Goal: Transaction & Acquisition: Subscribe to service/newsletter

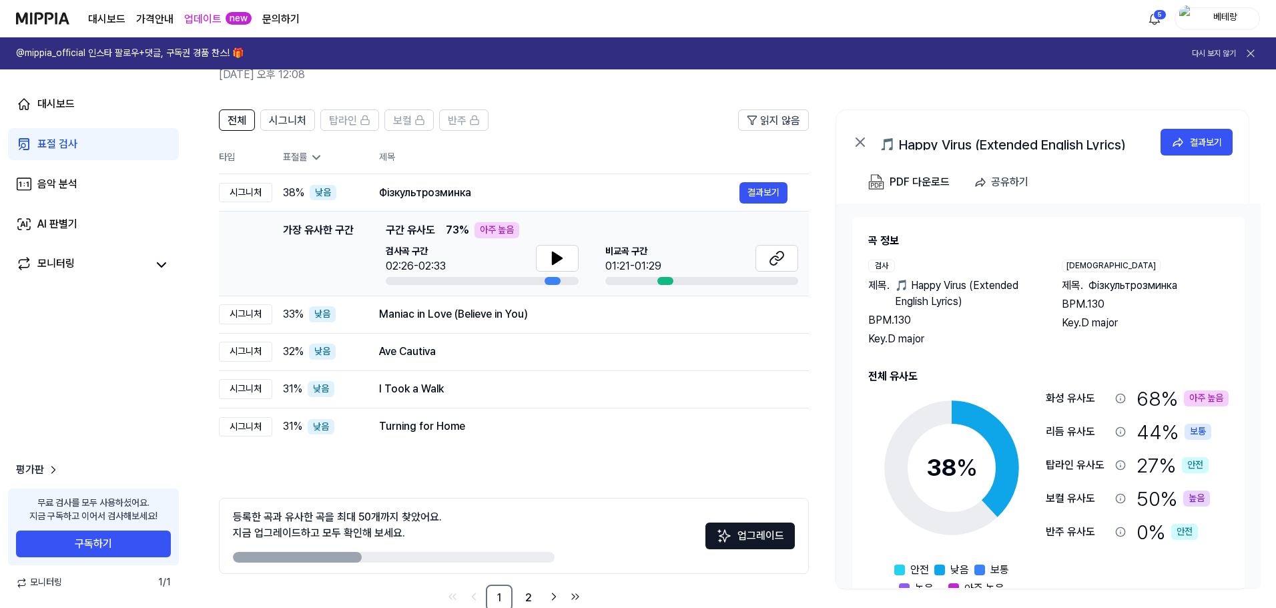
scroll to position [38, 0]
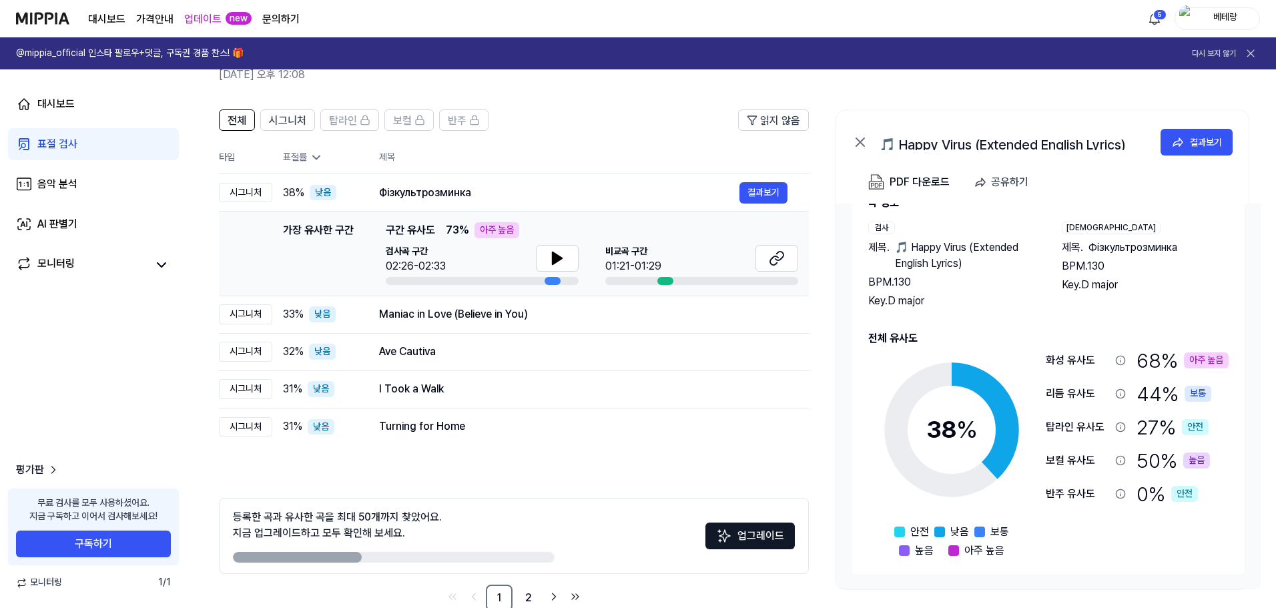
click at [58, 143] on div "표절 검사" at bounding box center [57, 144] width 40 height 16
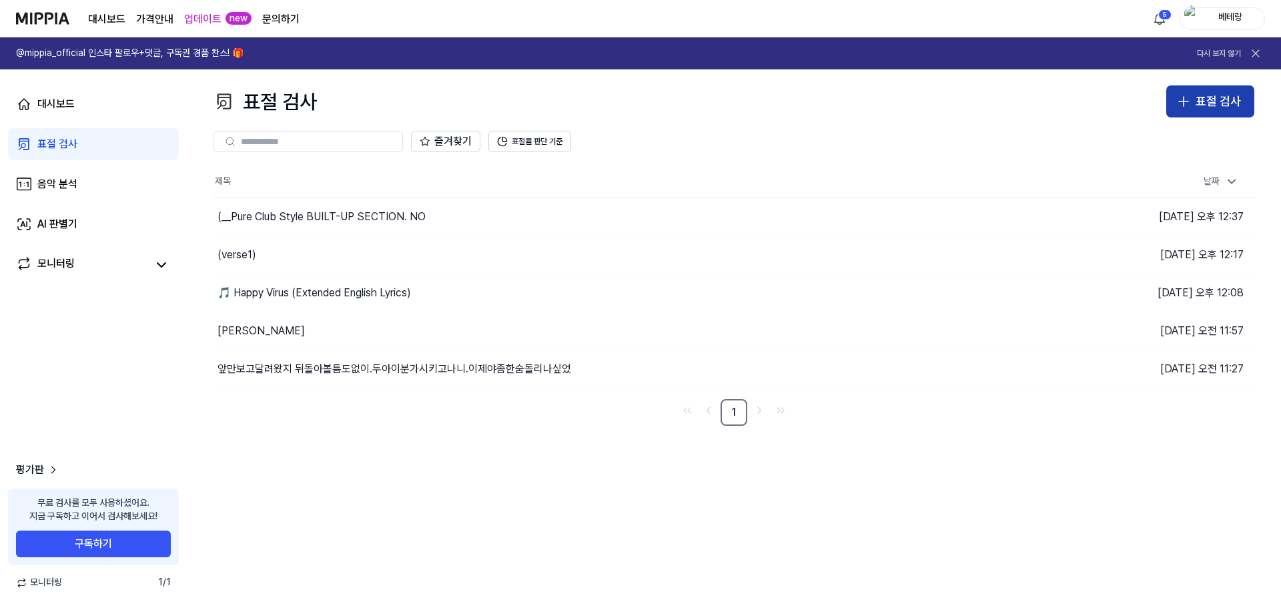
click at [1186, 103] on icon "button" at bounding box center [1184, 101] width 16 height 16
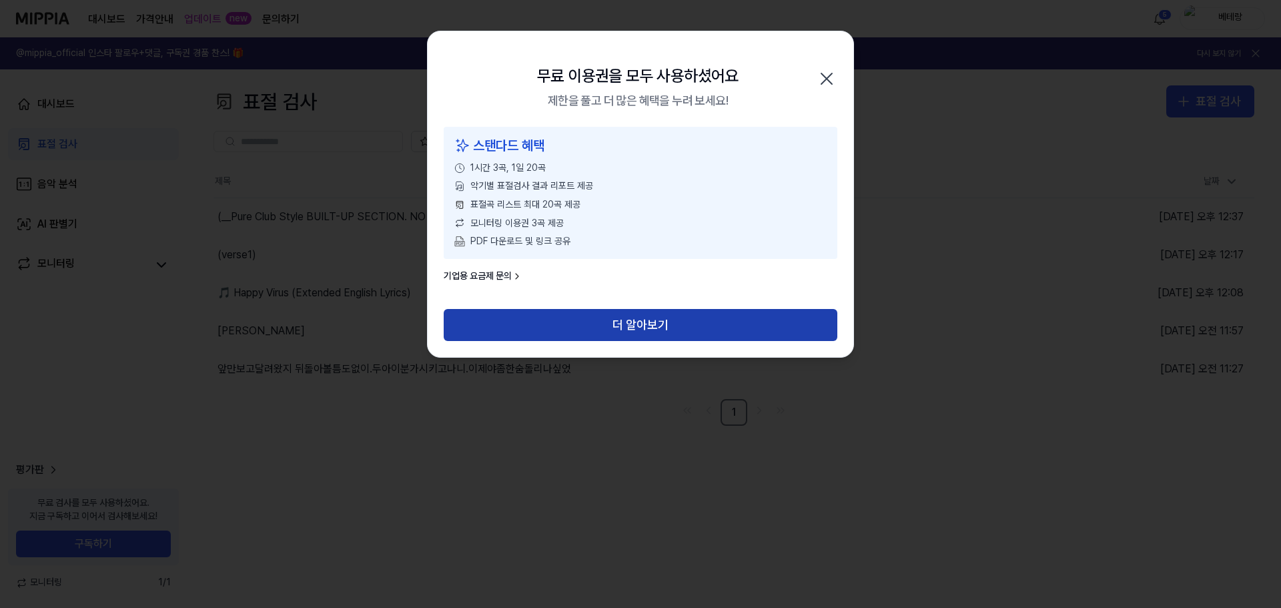
click at [643, 323] on button "더 알아보기" at bounding box center [641, 325] width 394 height 32
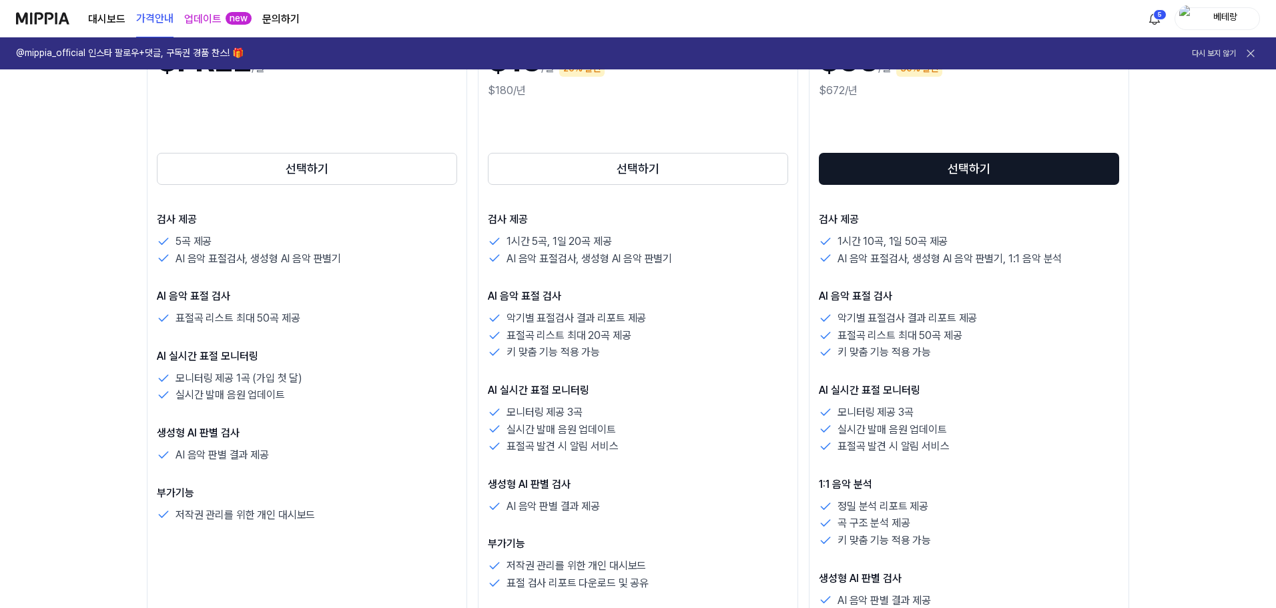
scroll to position [400, 0]
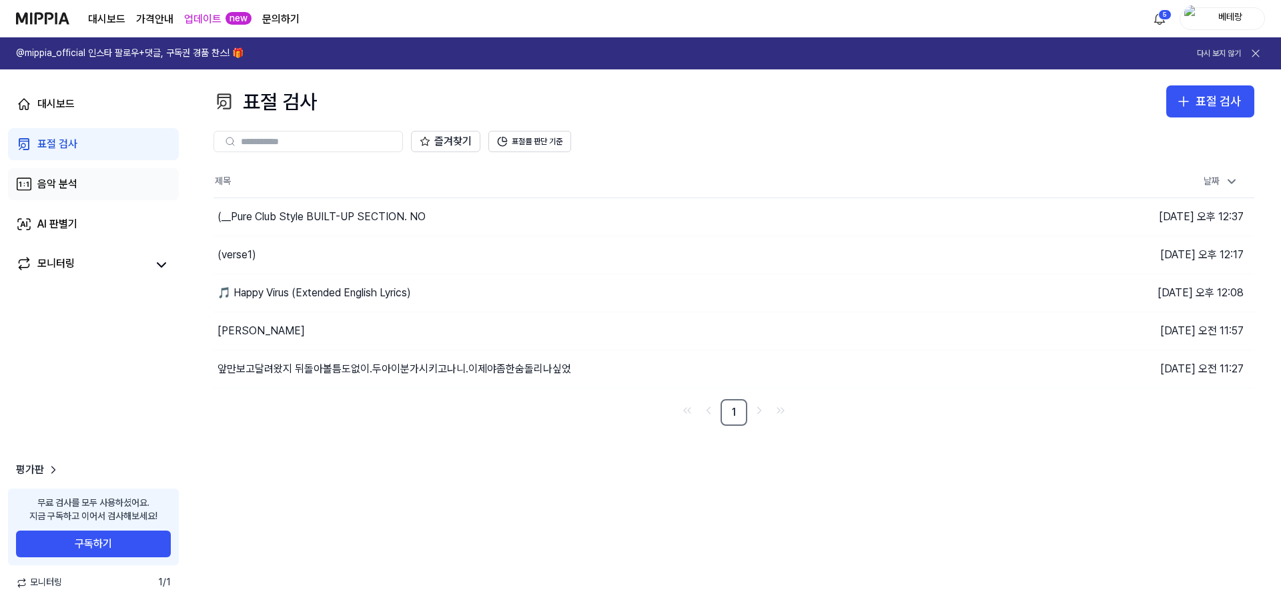
click at [58, 177] on div "음악 분석" at bounding box center [57, 184] width 40 height 16
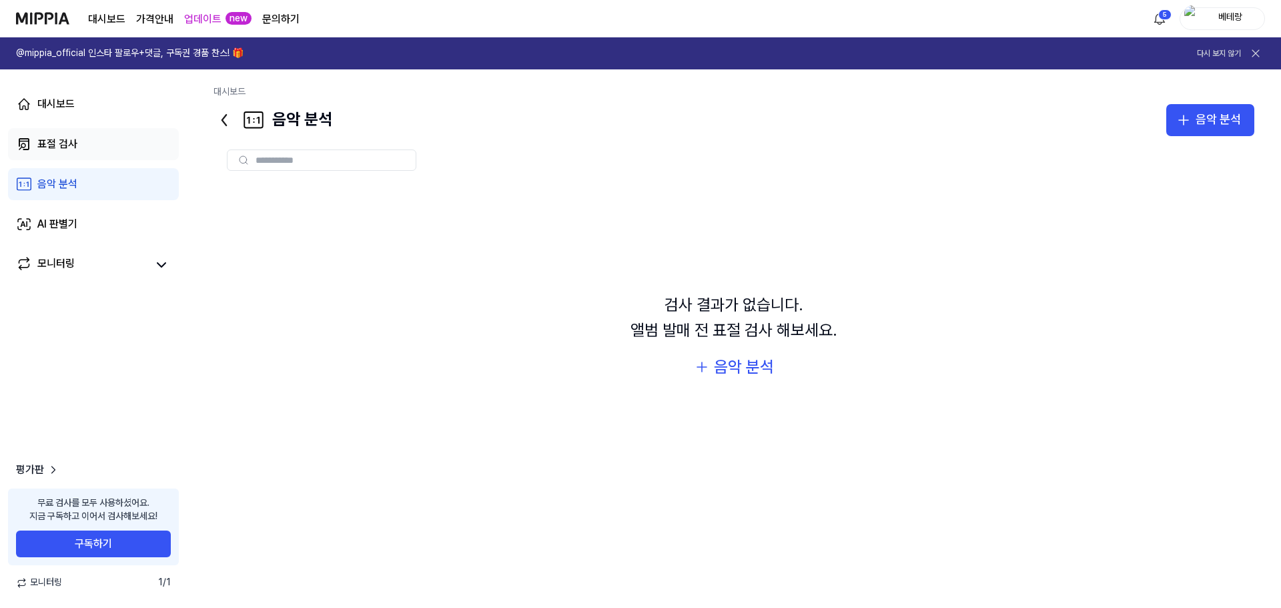
click at [52, 147] on div "표절 검사" at bounding box center [57, 144] width 40 height 16
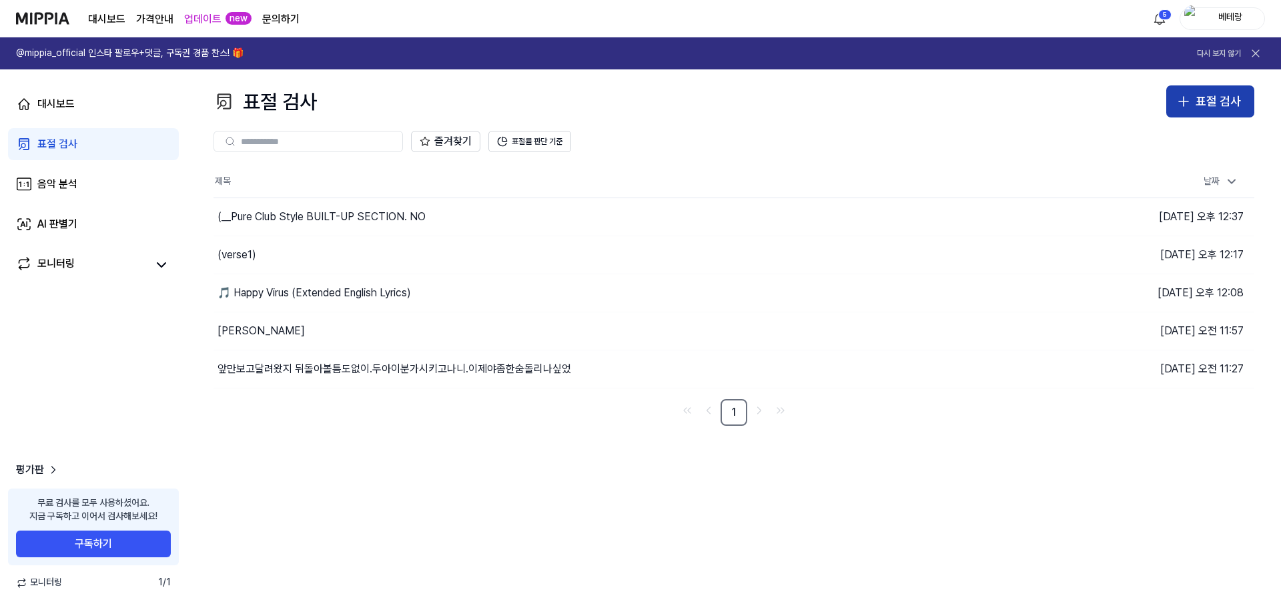
click at [1182, 100] on icon "button" at bounding box center [1184, 101] width 16 height 16
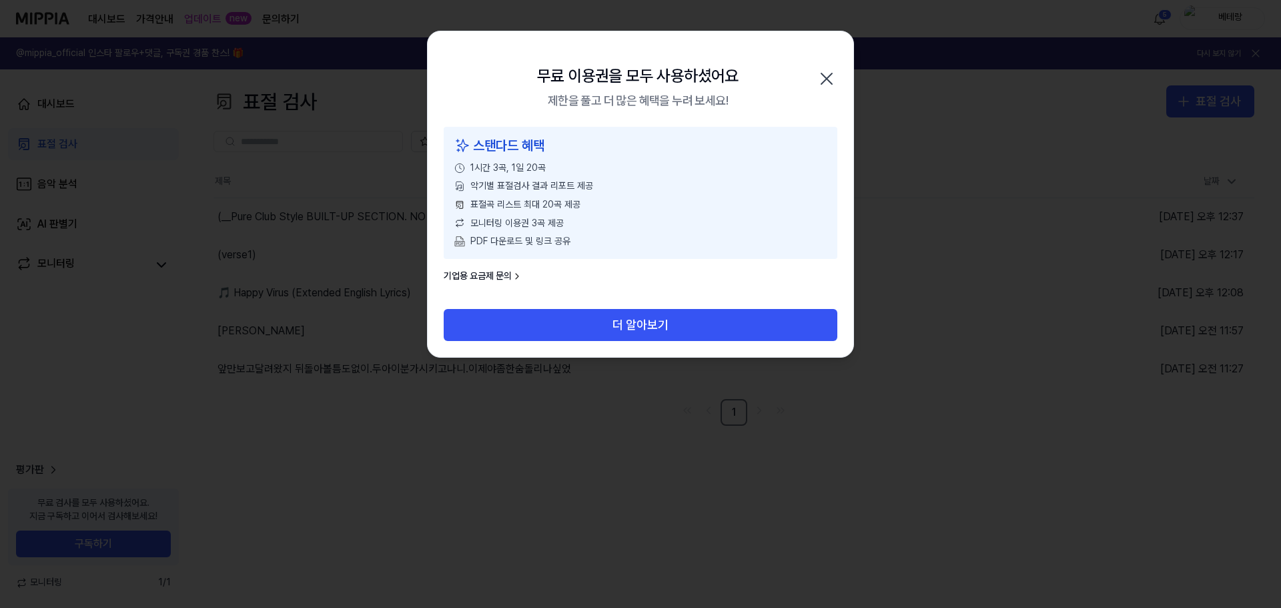
click at [829, 79] on icon "button" at bounding box center [826, 78] width 21 height 21
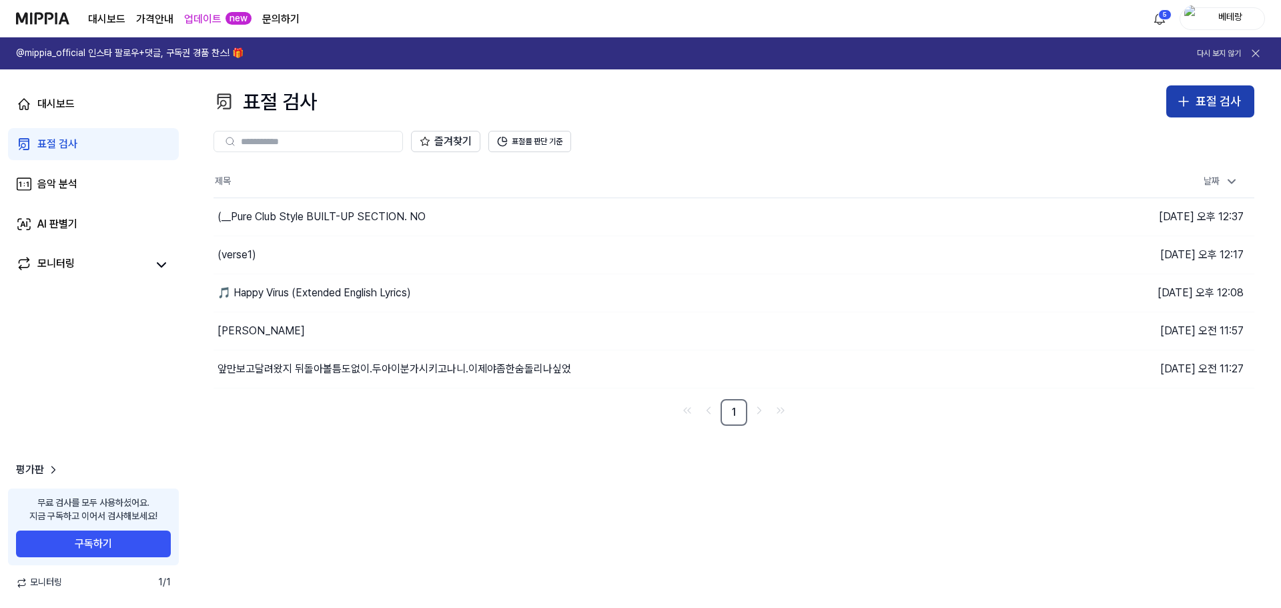
click at [1180, 101] on icon "button" at bounding box center [1184, 101] width 16 height 16
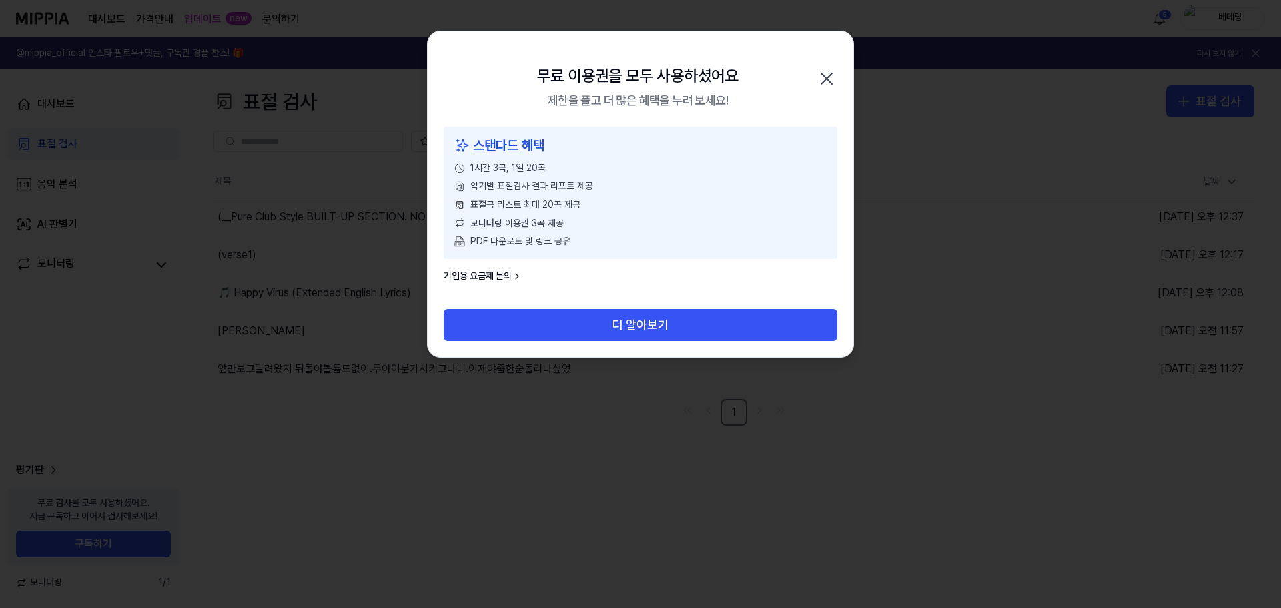
click at [828, 77] on icon "button" at bounding box center [826, 78] width 11 height 11
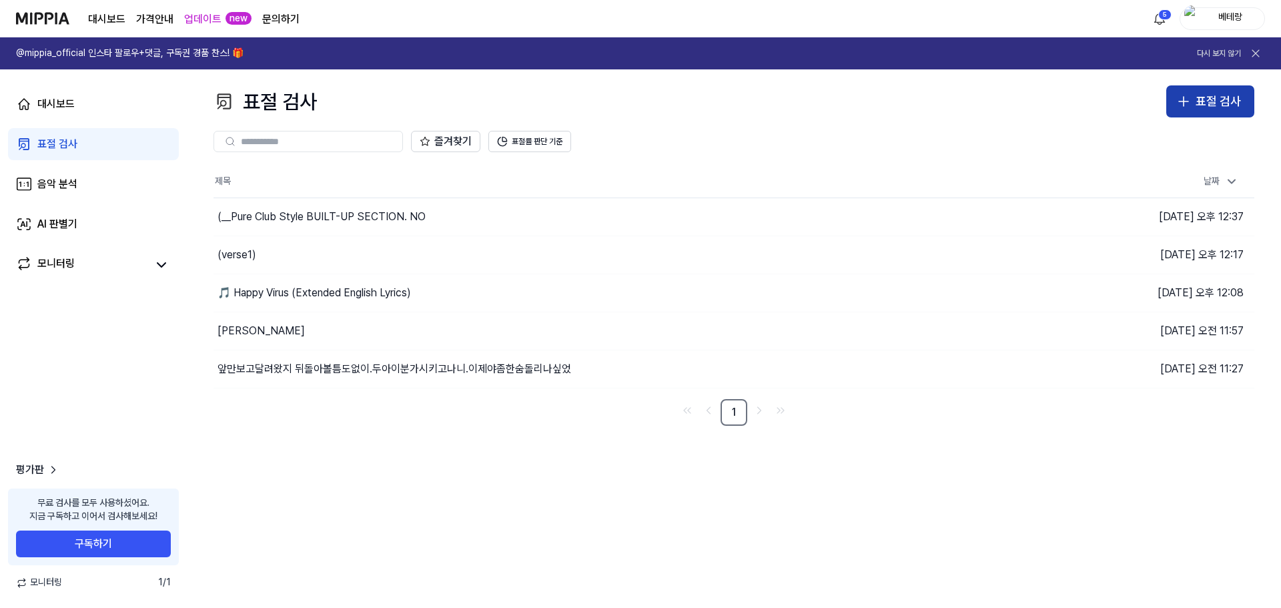
click at [1188, 100] on icon "button" at bounding box center [1184, 101] width 16 height 16
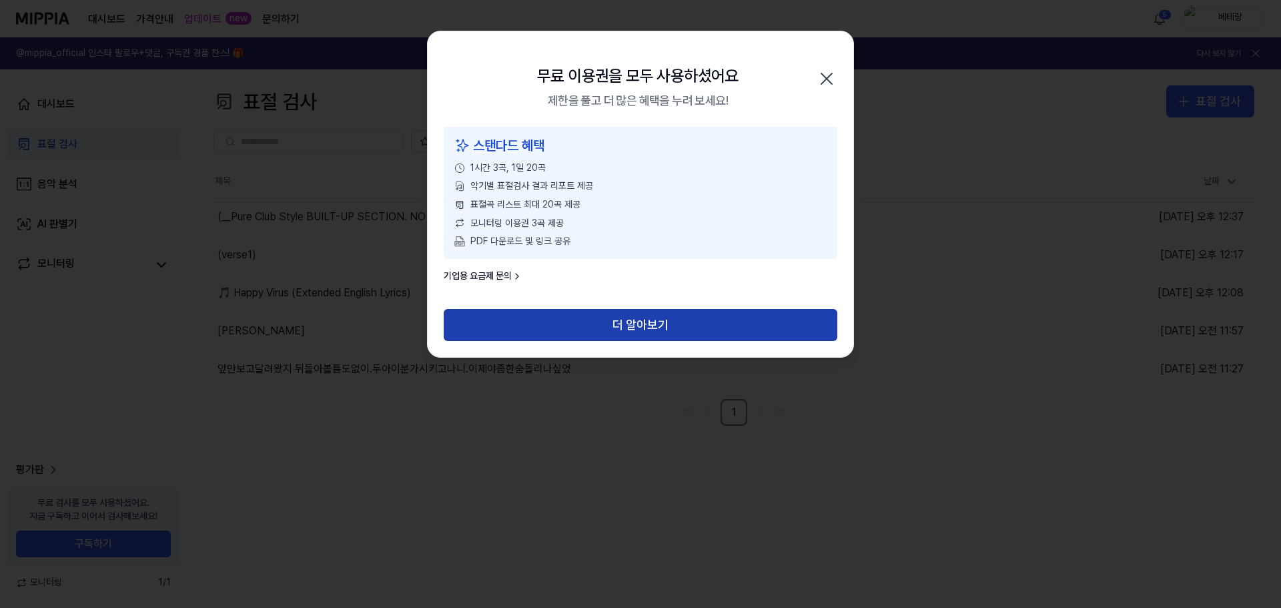
click at [654, 327] on button "더 알아보기" at bounding box center [641, 325] width 394 height 32
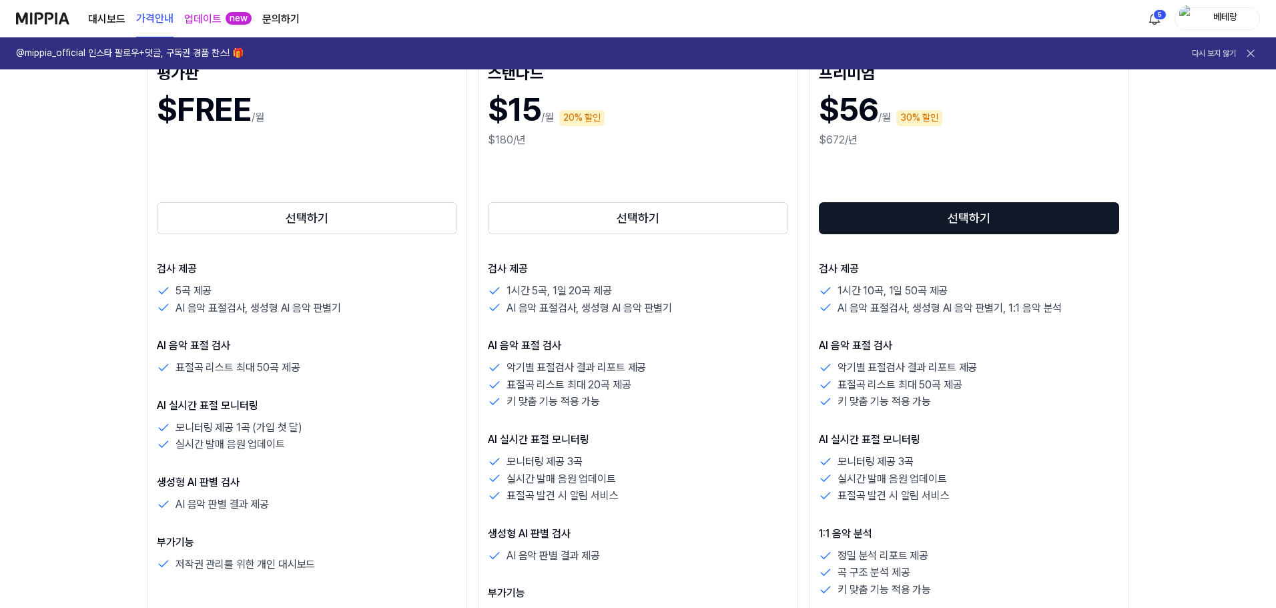
scroll to position [133, 0]
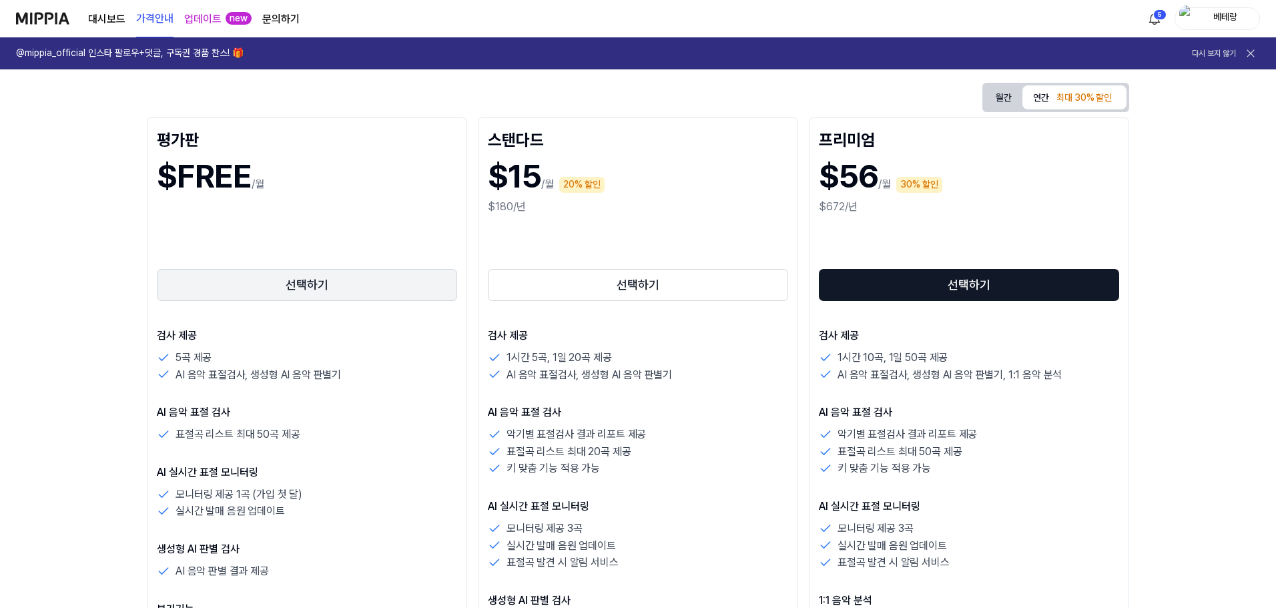
click at [302, 282] on button "선택하기" at bounding box center [307, 285] width 300 height 32
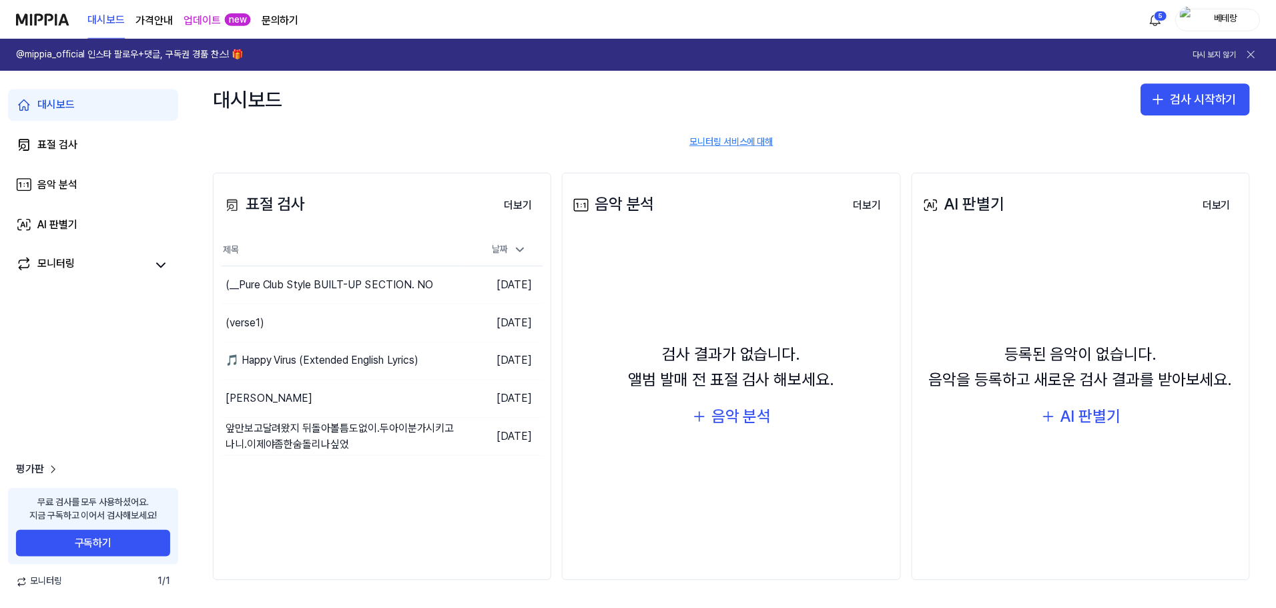
scroll to position [47, 0]
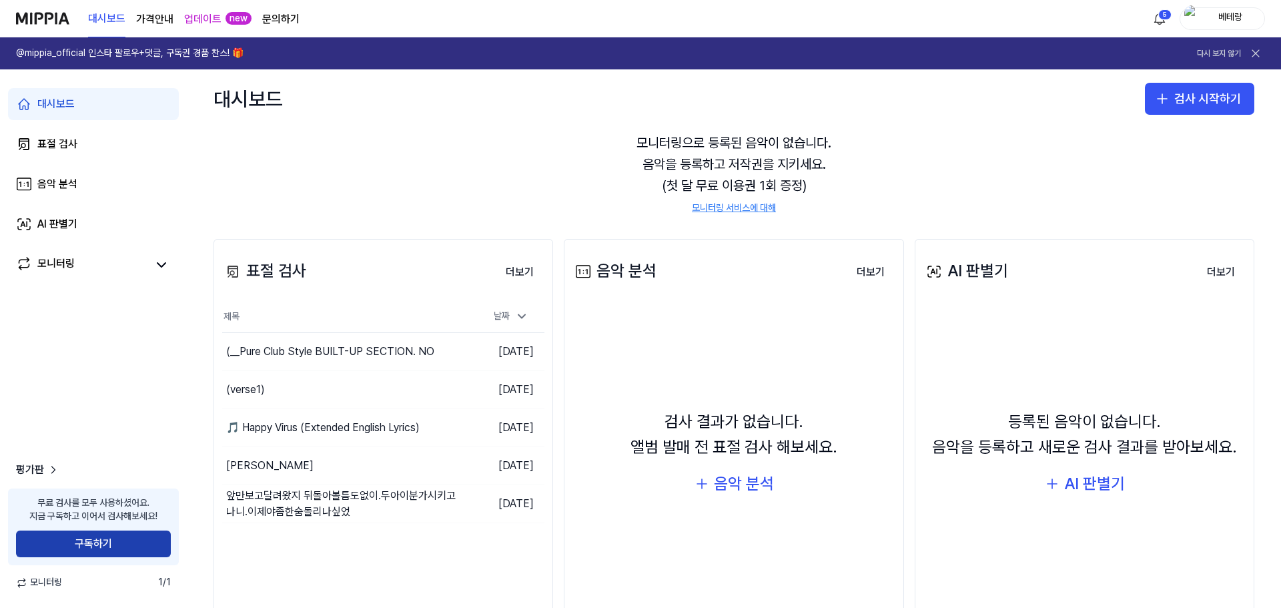
click at [99, 540] on button "구독하기" at bounding box center [93, 543] width 155 height 27
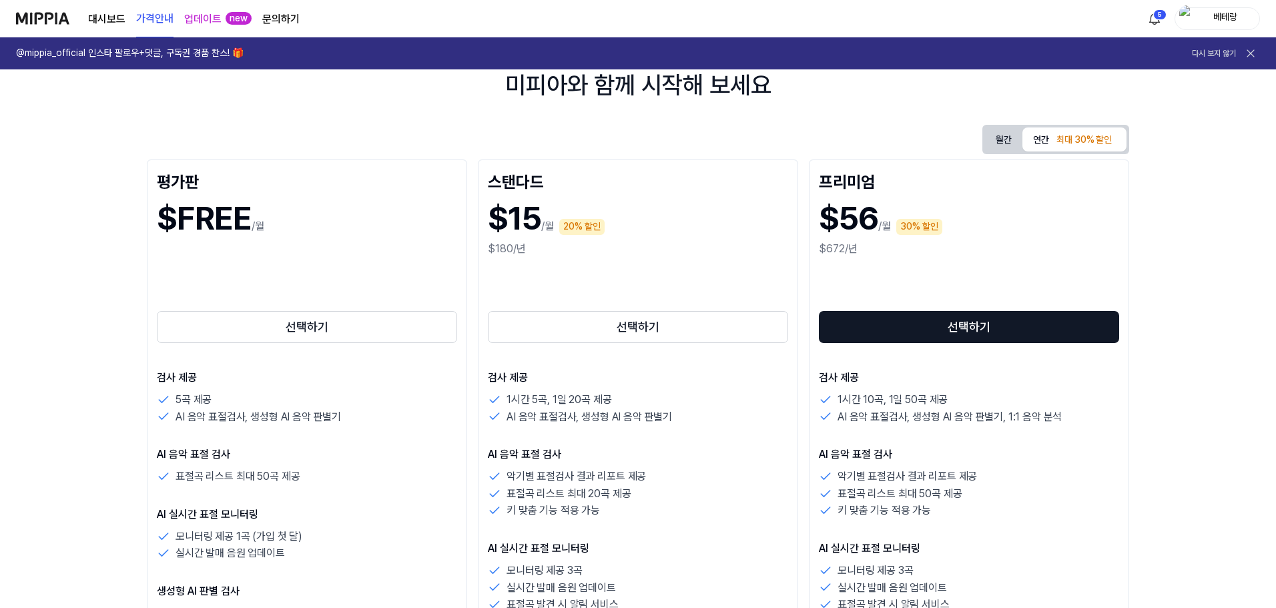
scroll to position [67, 0]
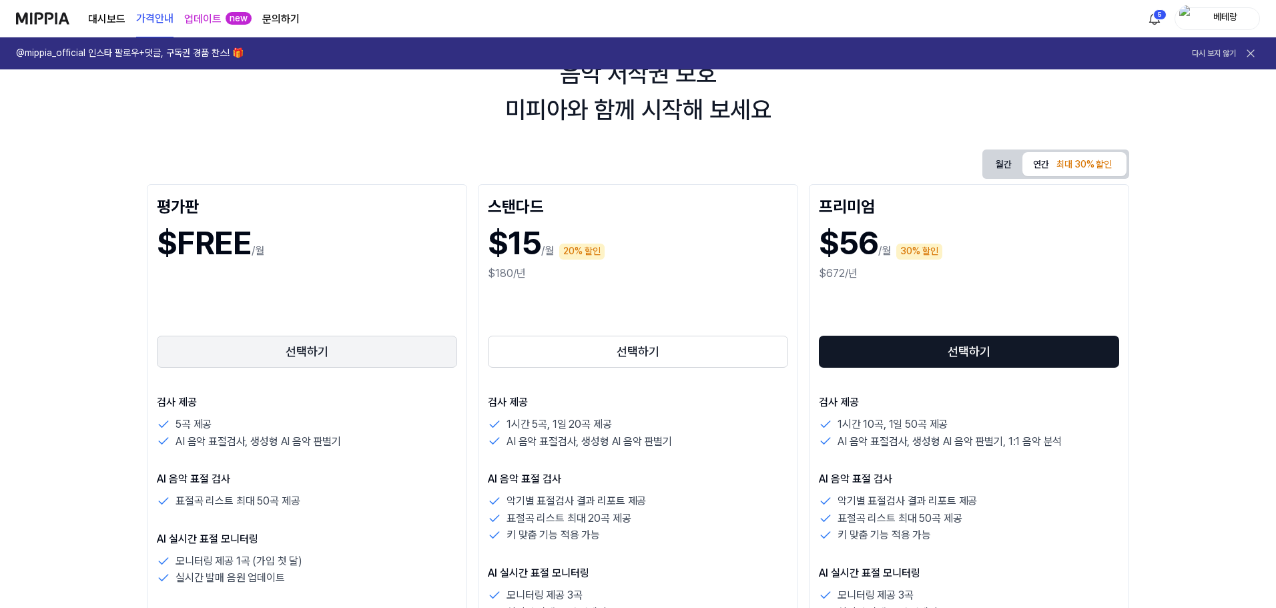
click at [308, 350] on button "선택하기" at bounding box center [307, 352] width 300 height 32
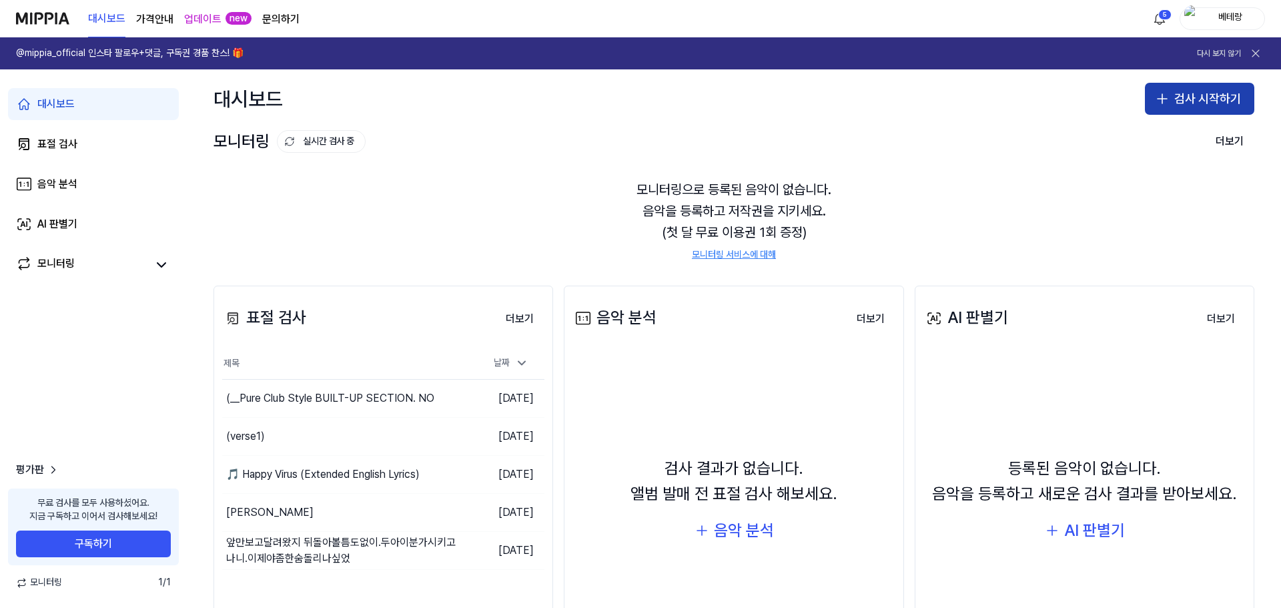
click at [1154, 101] on icon "button" at bounding box center [1162, 99] width 16 height 16
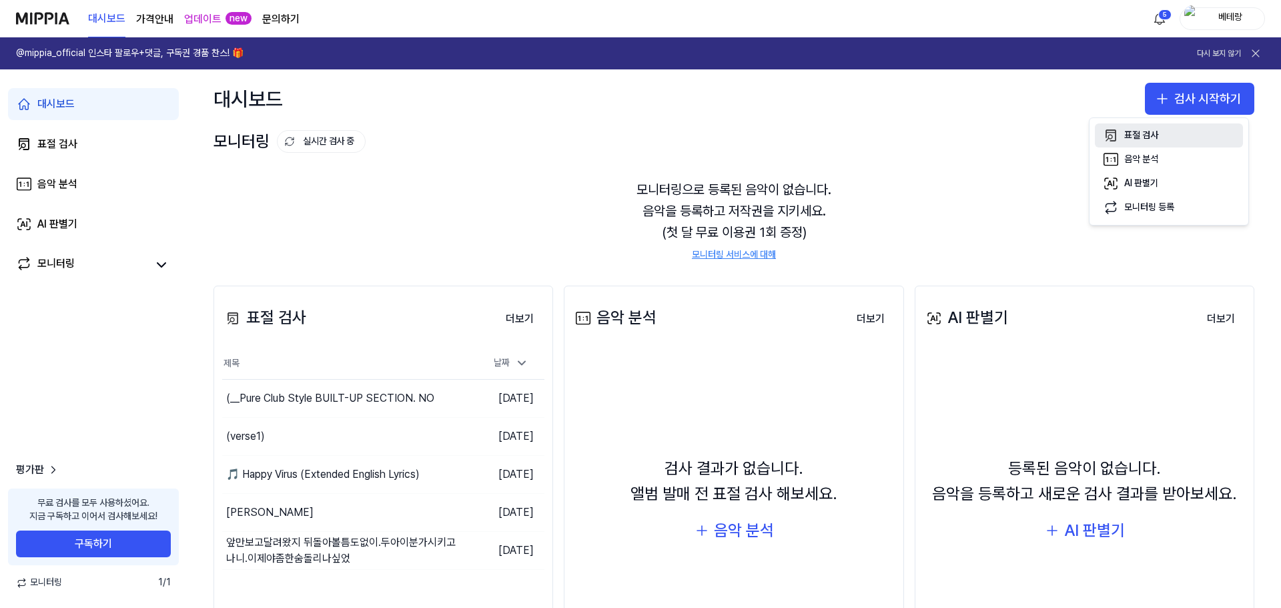
click at [1145, 132] on div "표절 검사" at bounding box center [1141, 135] width 34 height 13
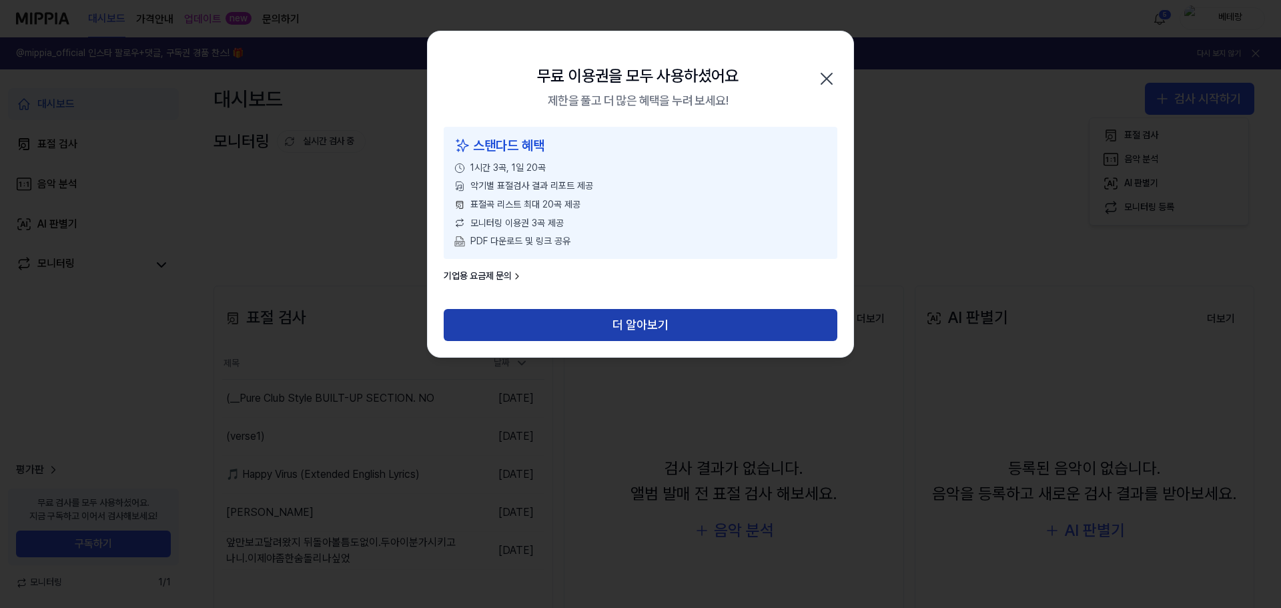
click at [667, 324] on button "더 알아보기" at bounding box center [641, 325] width 394 height 32
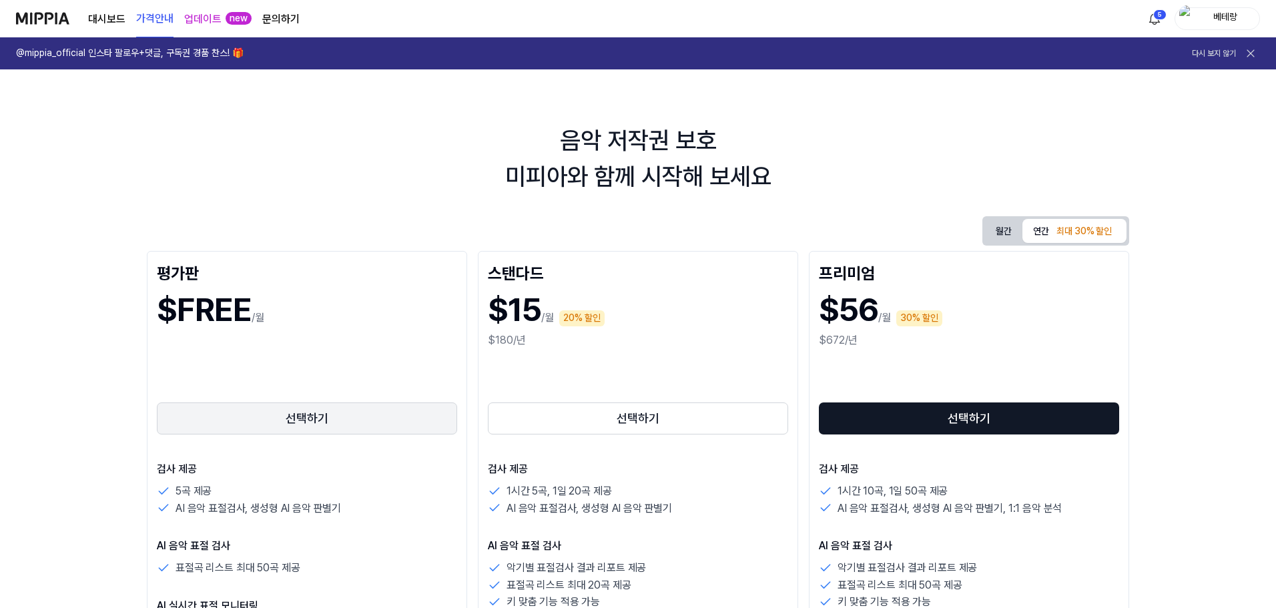
click at [288, 429] on button "선택하기" at bounding box center [307, 418] width 300 height 32
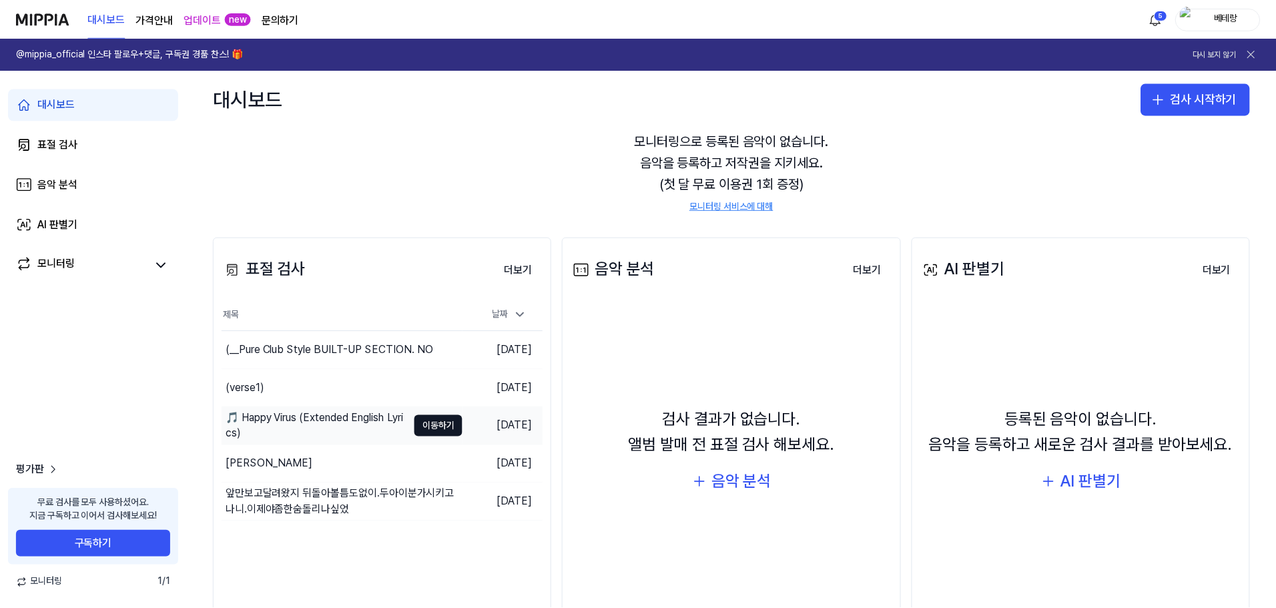
scroll to position [113, 0]
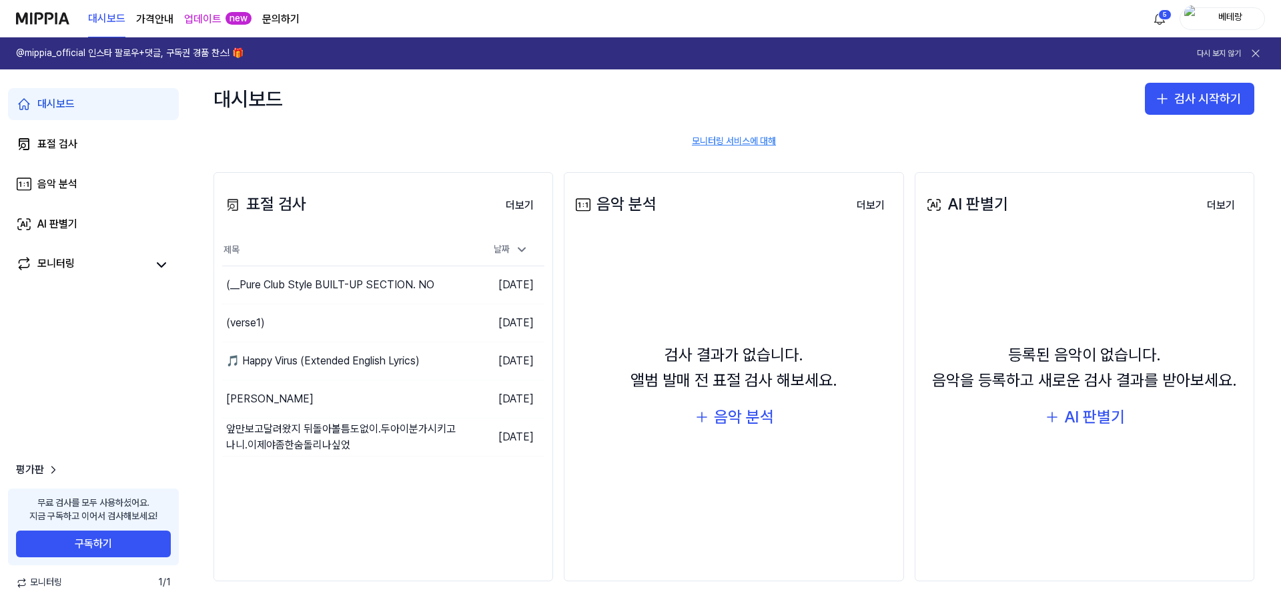
click at [283, 16] on link "문의하기" at bounding box center [280, 19] width 37 height 16
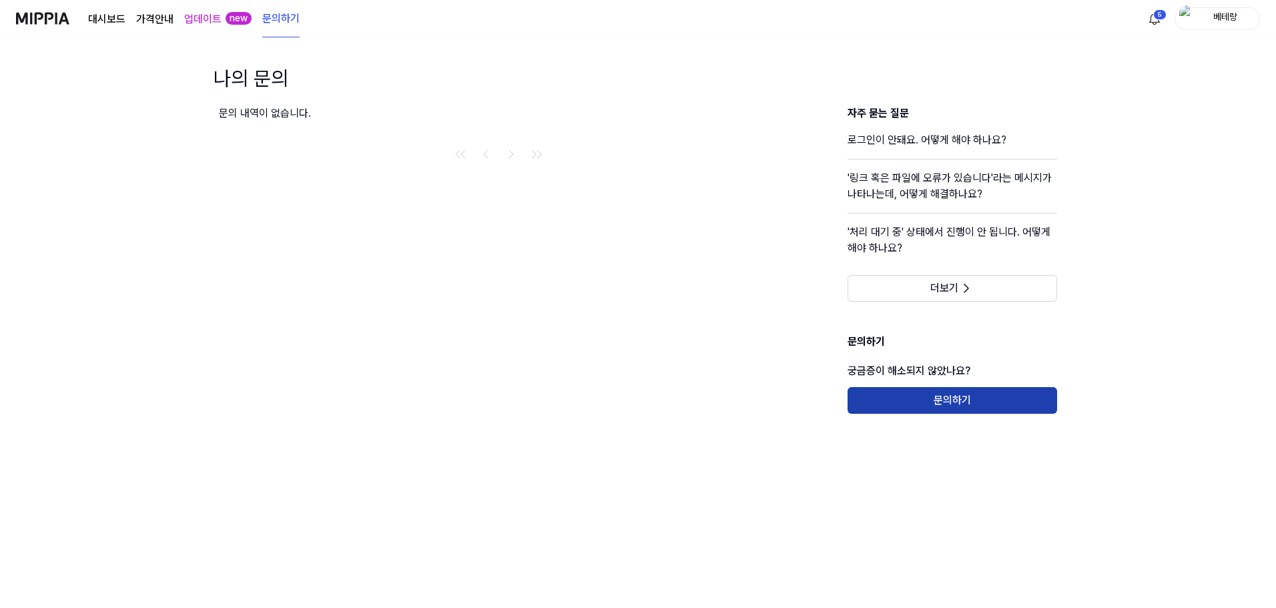
click at [958, 400] on button "문의하기" at bounding box center [951, 400] width 209 height 27
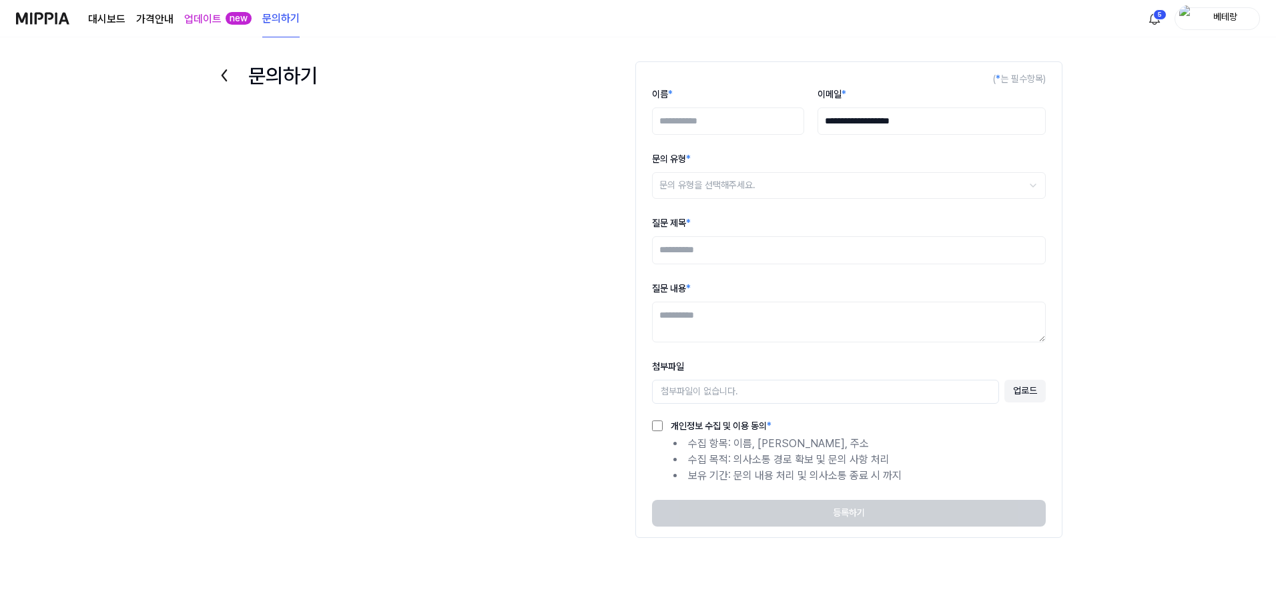
click at [52, 19] on img at bounding box center [42, 18] width 53 height 37
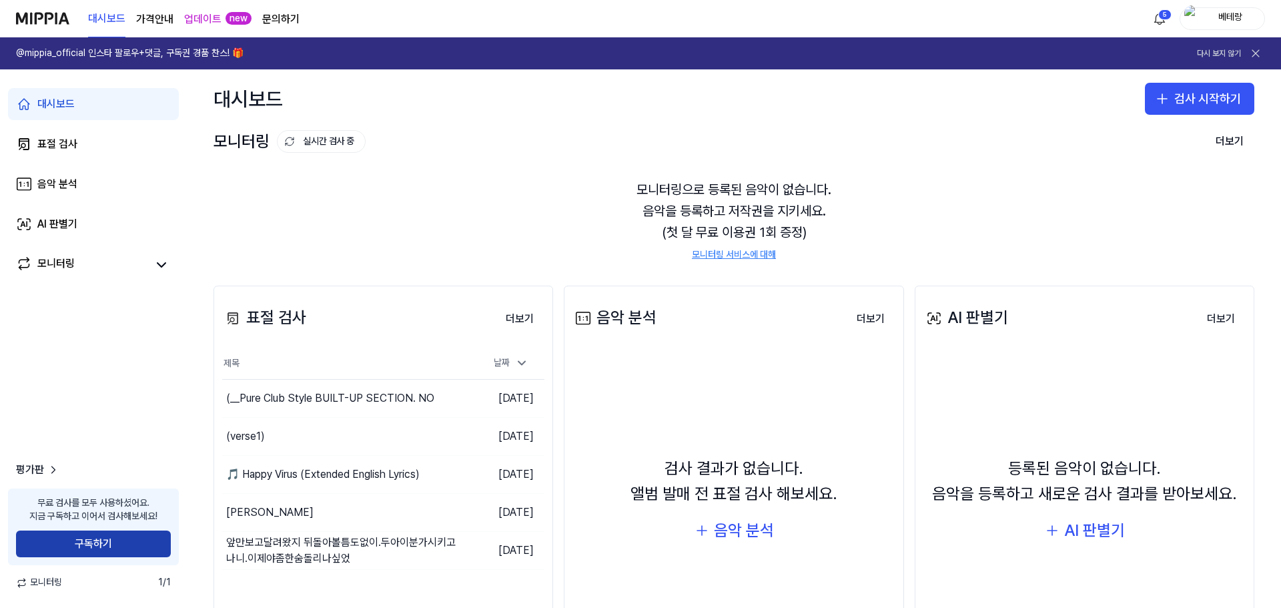
click at [83, 538] on button "구독하기" at bounding box center [93, 543] width 155 height 27
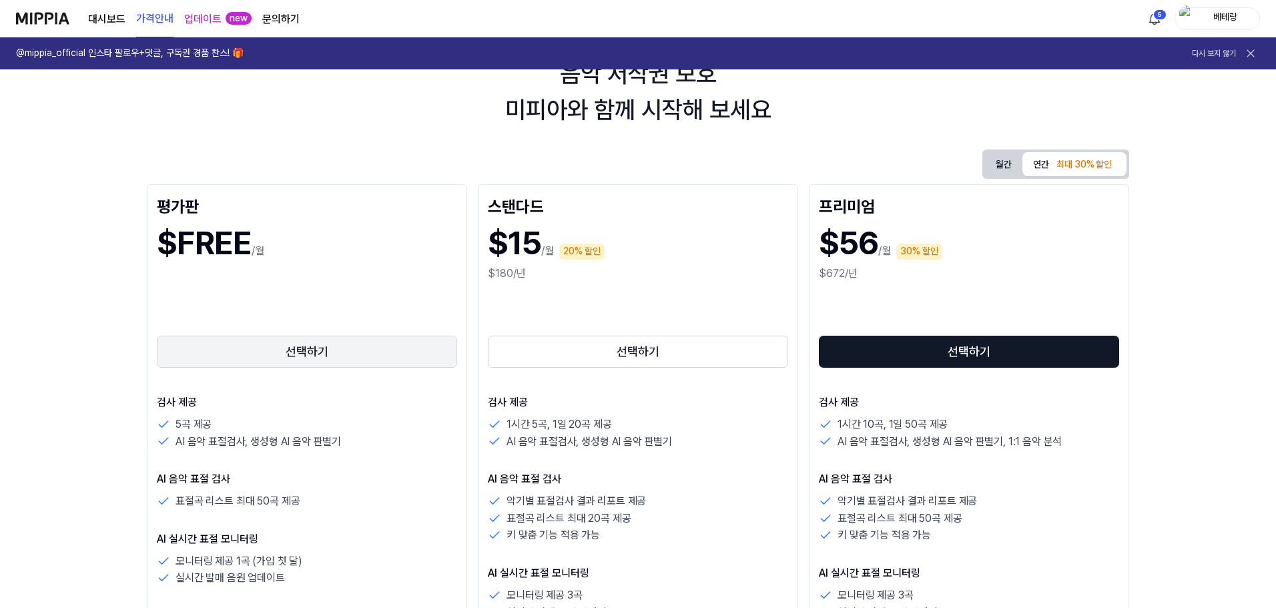
scroll to position [133, 0]
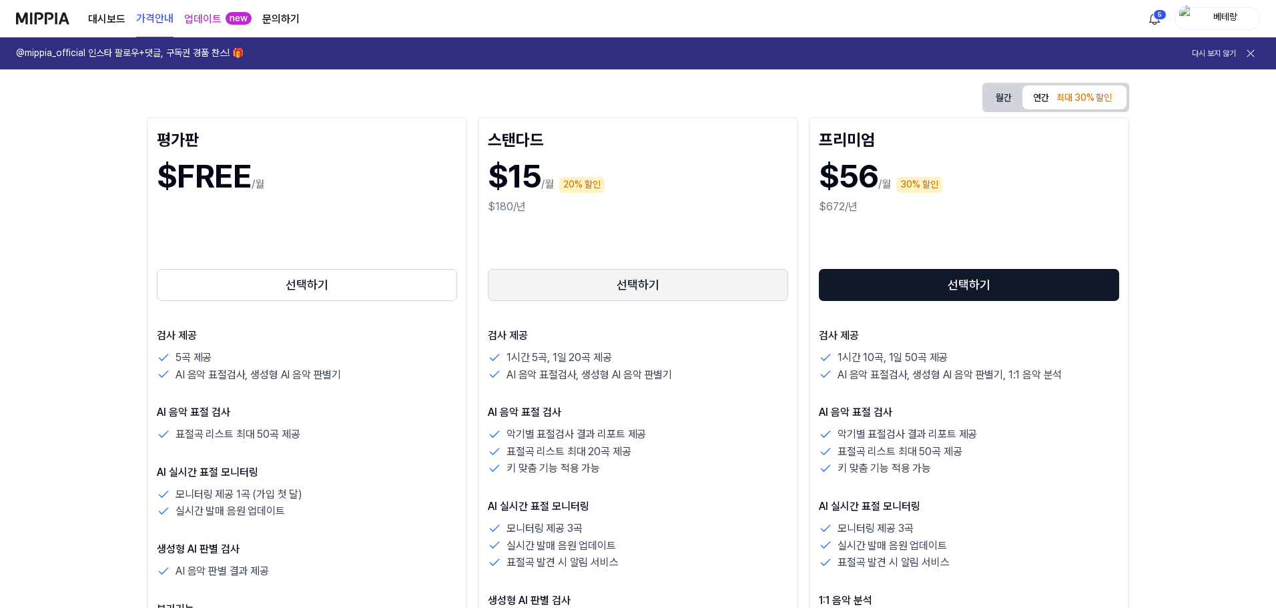
click at [631, 289] on button "선택하기" at bounding box center [638, 285] width 300 height 32
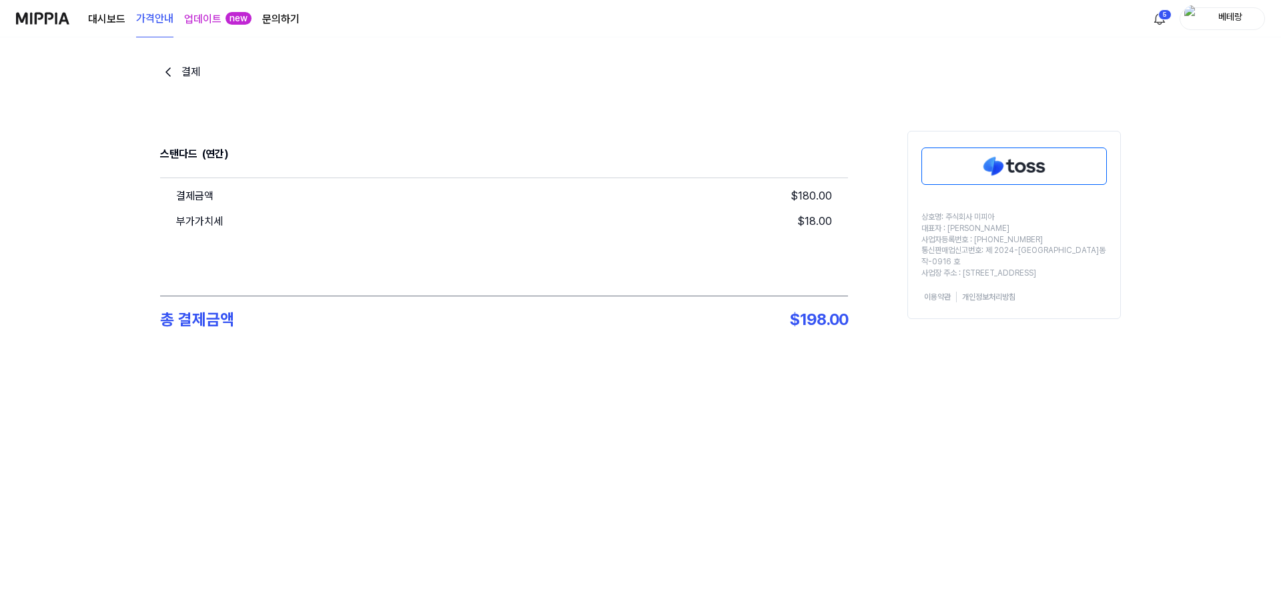
click at [37, 19] on img at bounding box center [42, 18] width 53 height 37
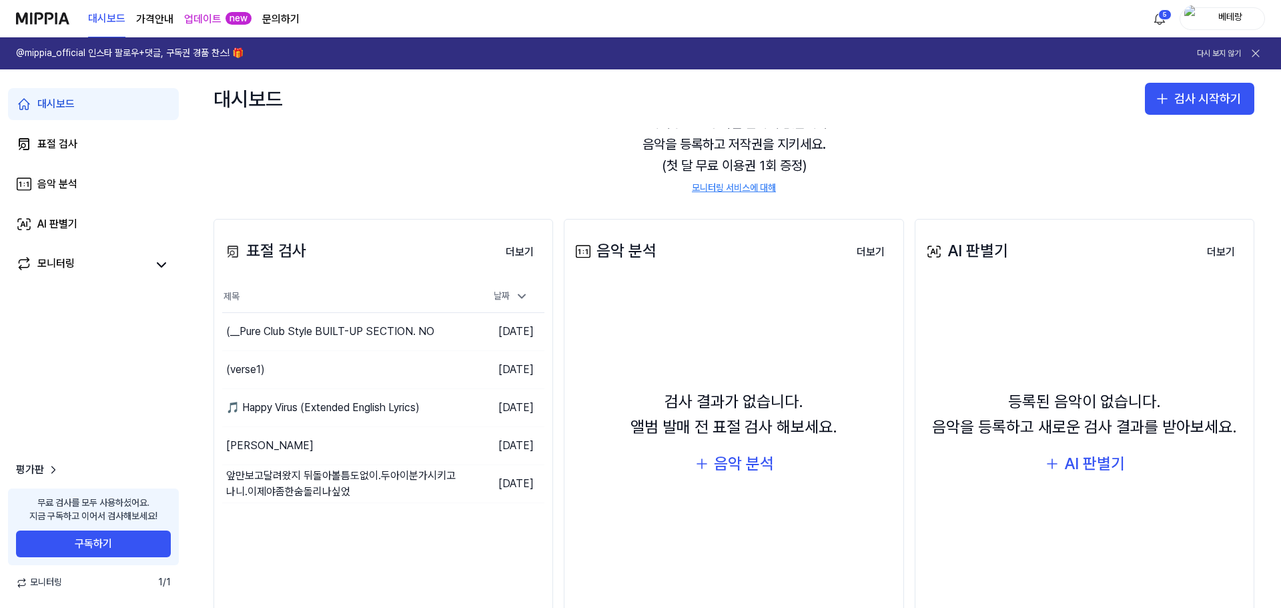
scroll to position [113, 0]
